Goal: Task Accomplishment & Management: Complete application form

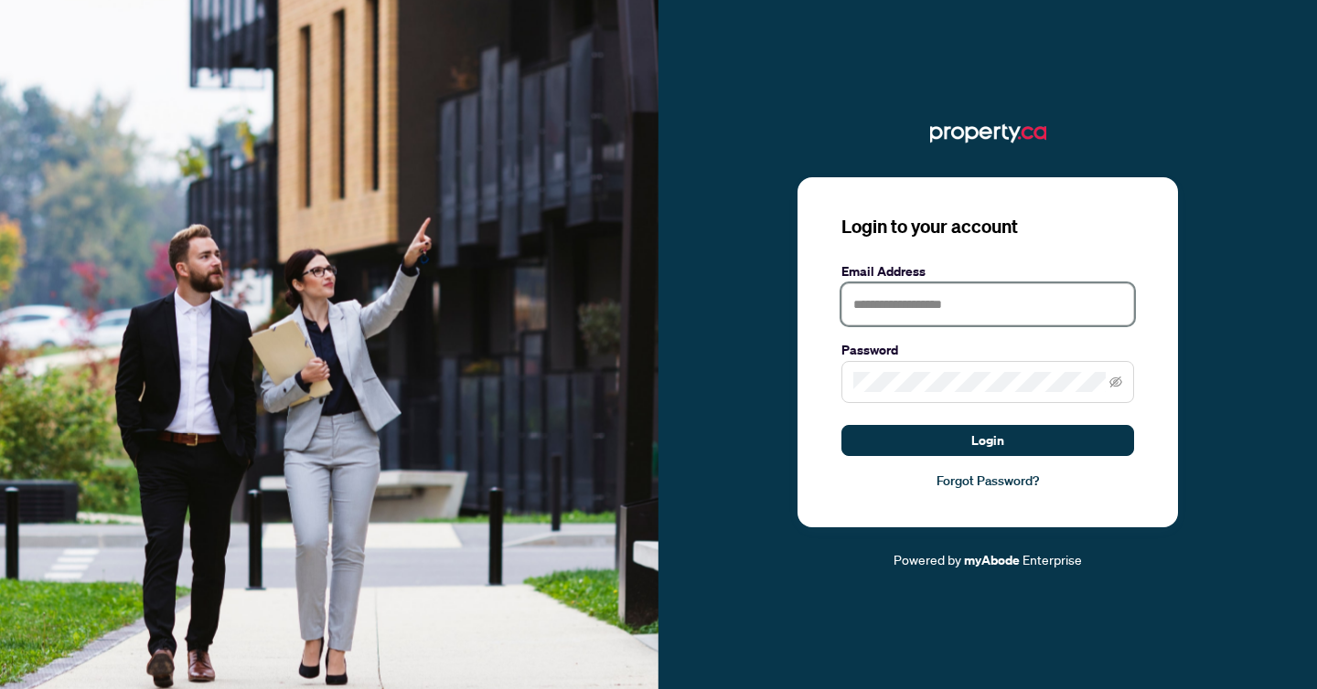
click at [890, 310] on input "text" at bounding box center [987, 304] width 293 height 42
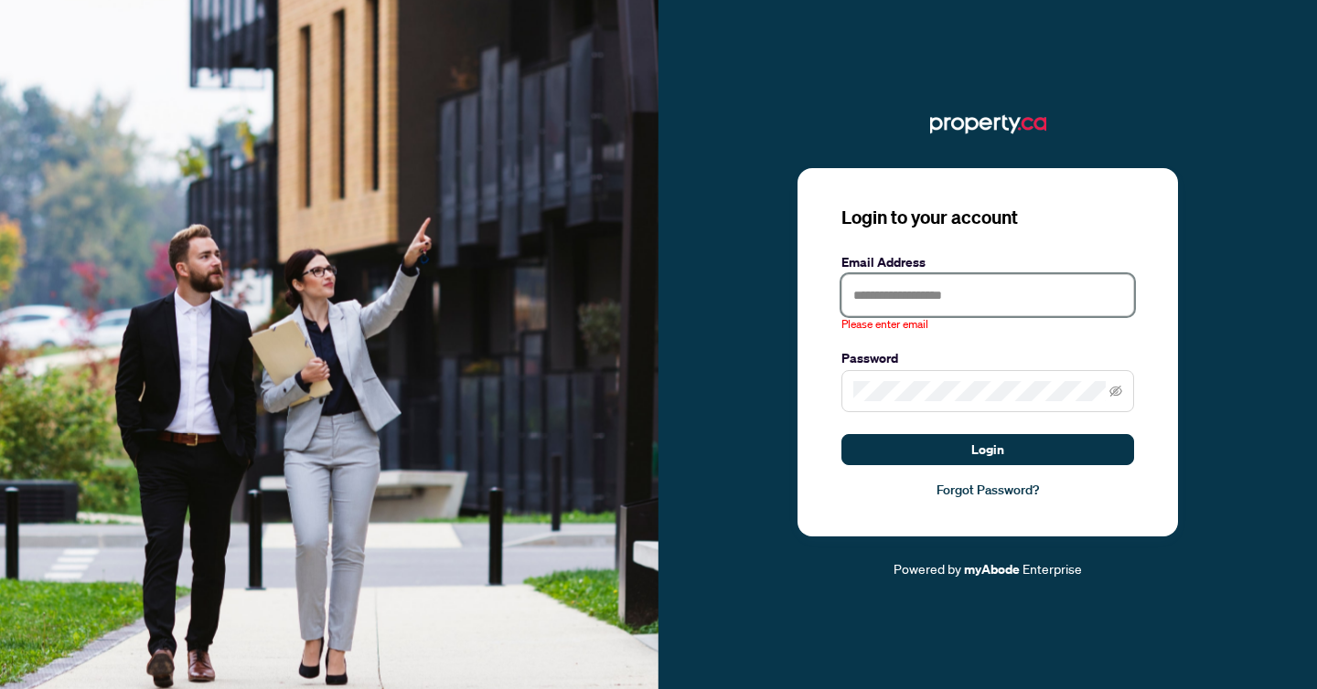
type input "**********"
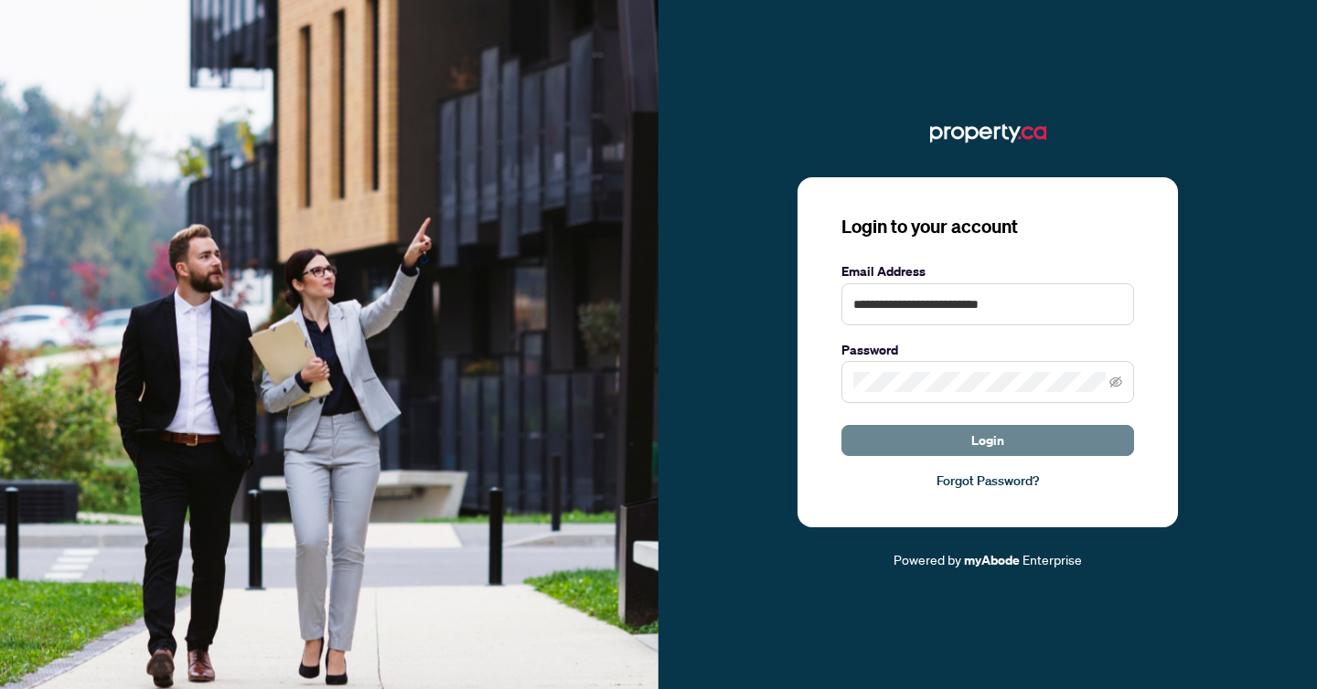
click at [996, 443] on span "Login" at bounding box center [987, 440] width 33 height 29
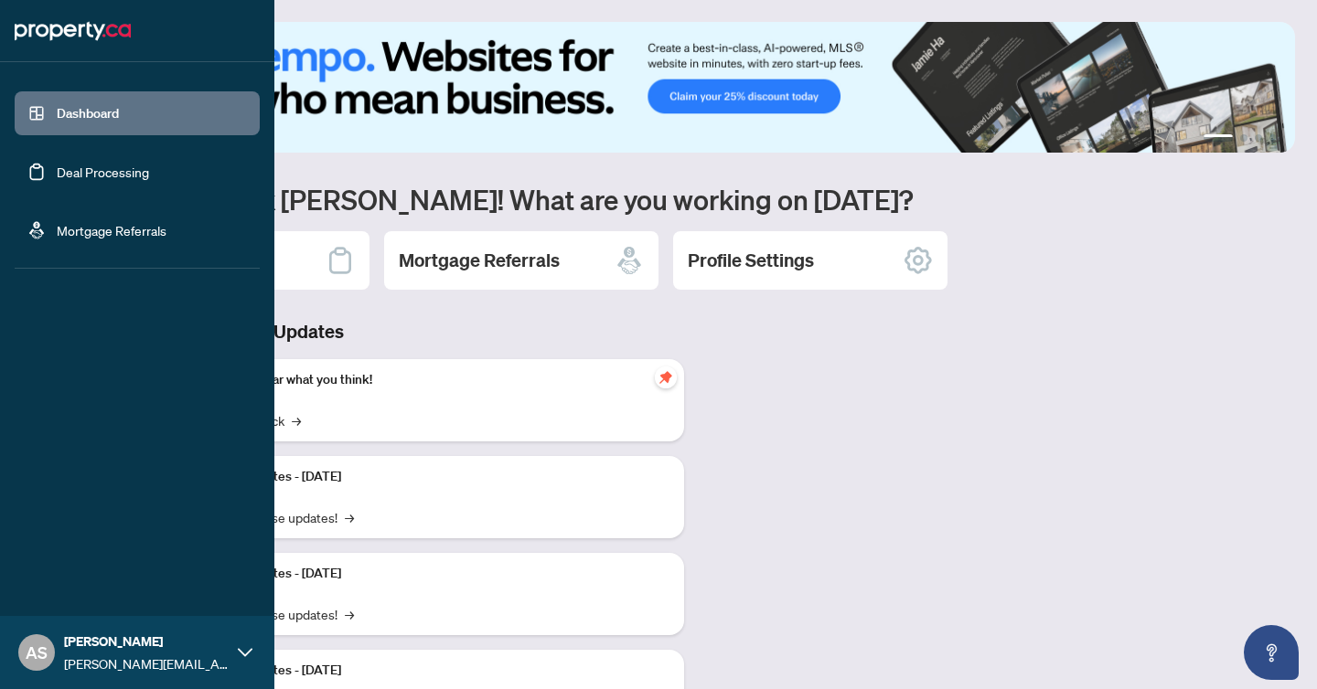
click at [57, 174] on link "Deal Processing" at bounding box center [103, 172] width 92 height 16
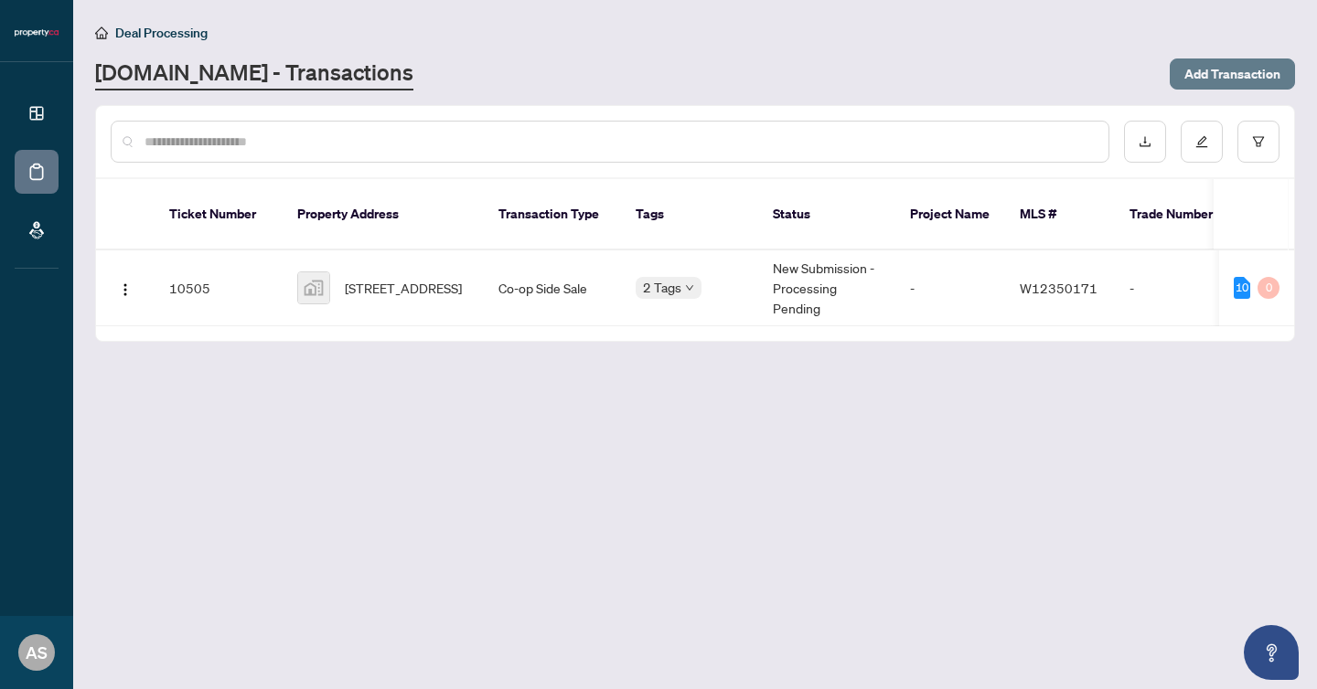
click at [1218, 71] on span "Add Transaction" at bounding box center [1232, 73] width 96 height 29
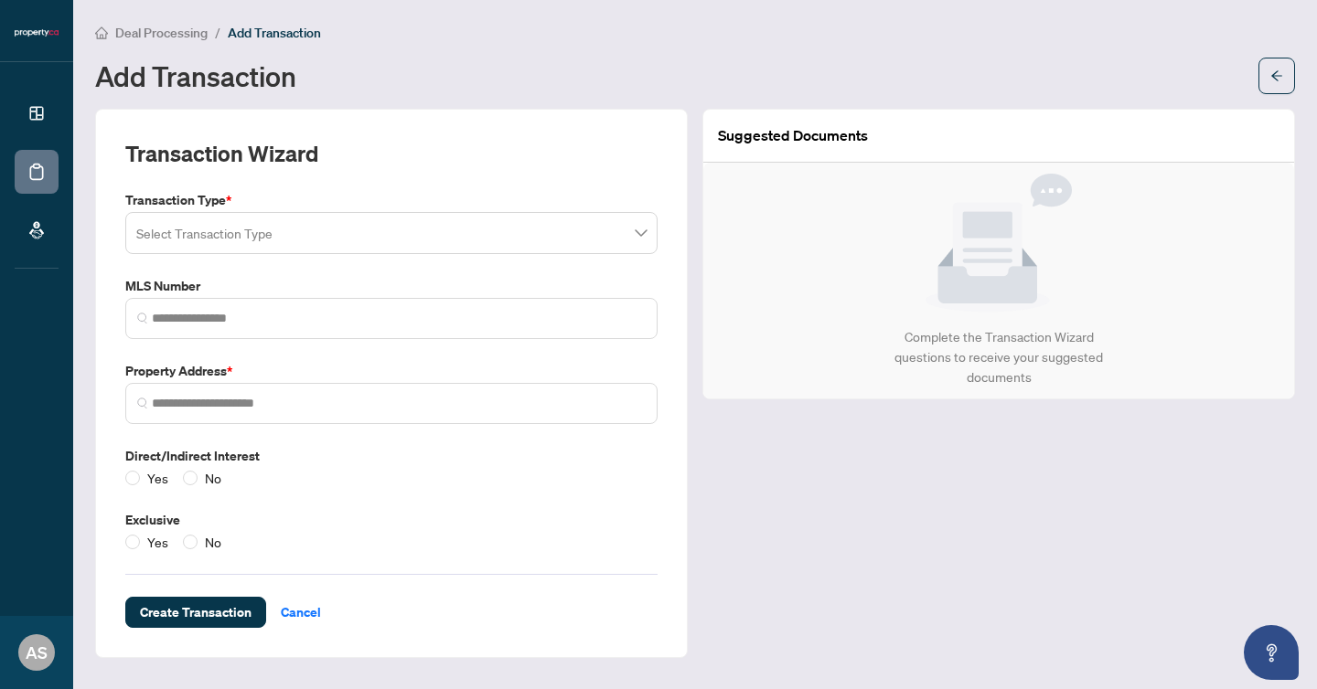
click at [545, 241] on input "search" at bounding box center [383, 236] width 494 height 40
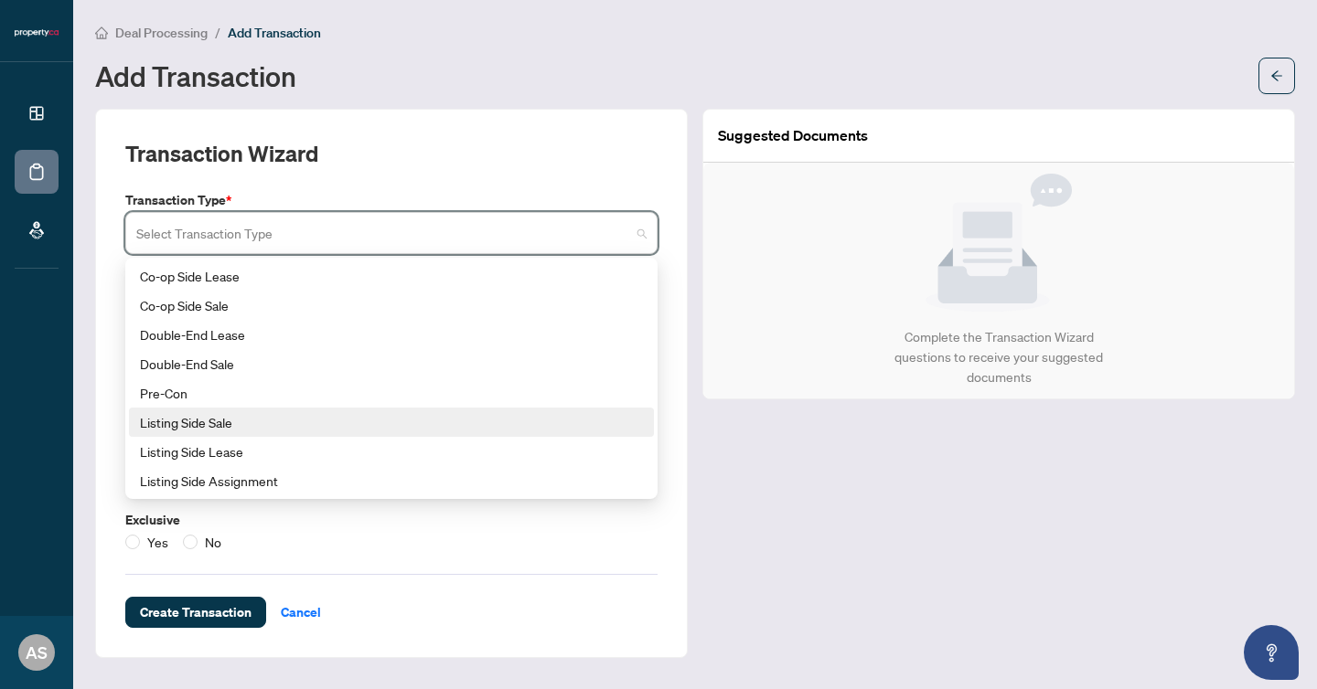
click at [185, 424] on div "Listing Side Sale" at bounding box center [391, 422] width 503 height 20
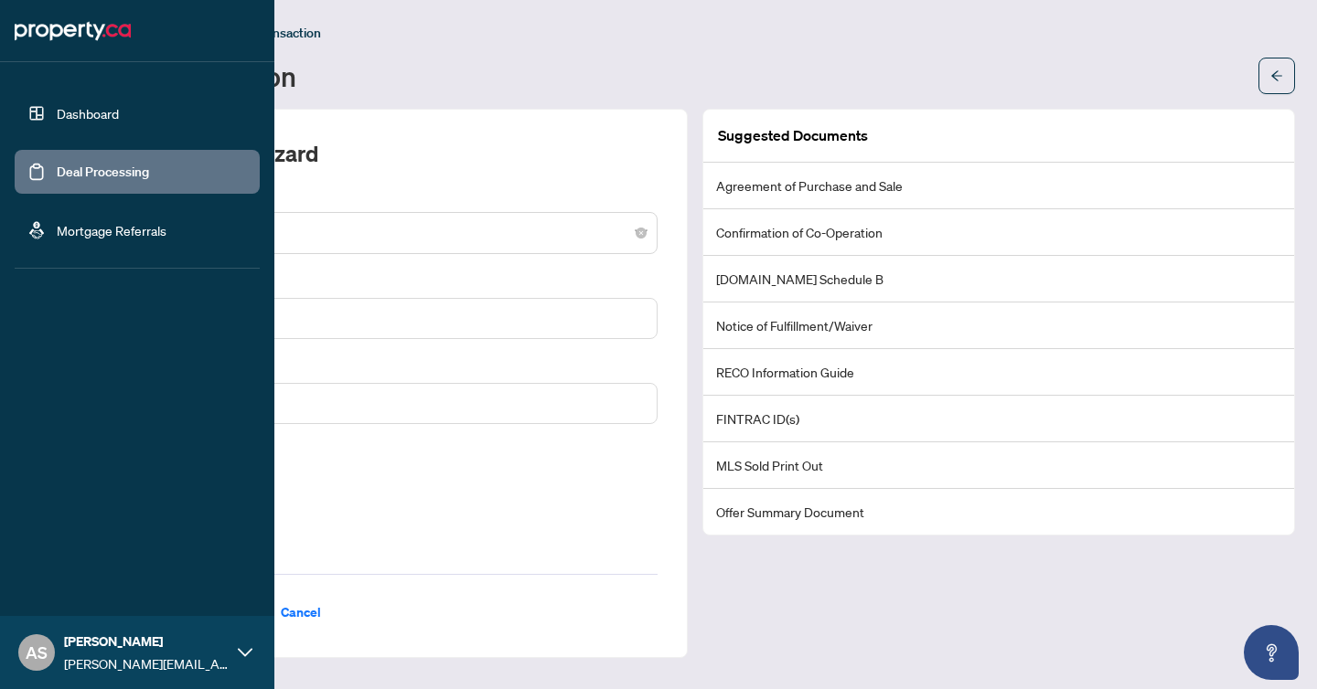
click at [65, 113] on link "Dashboard" at bounding box center [88, 113] width 62 height 16
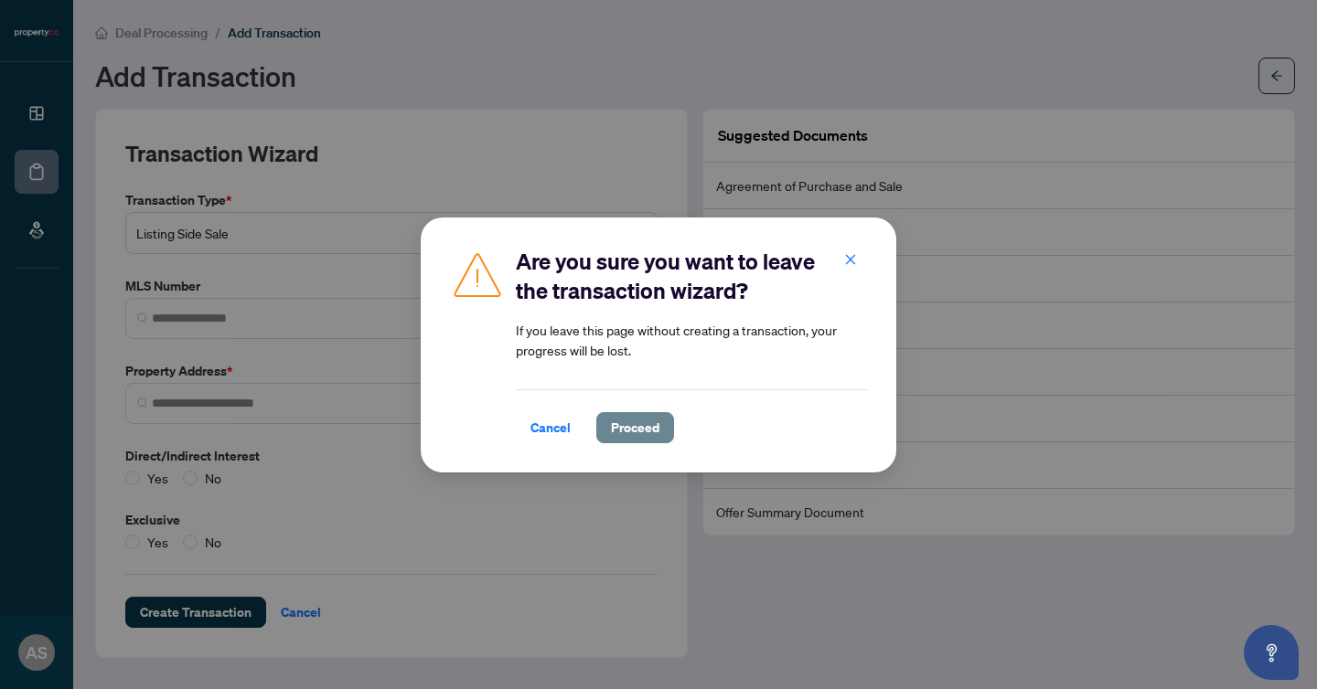
click at [628, 425] on span "Proceed" at bounding box center [635, 427] width 48 height 29
